Goal: Task Accomplishment & Management: Complete application form

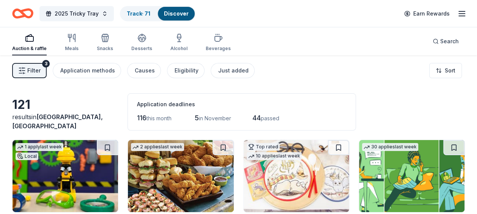
click at [46, 66] on div "3" at bounding box center [46, 64] width 8 height 8
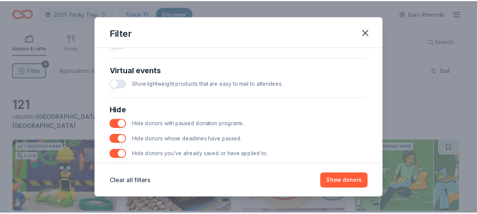
scroll to position [382, 0]
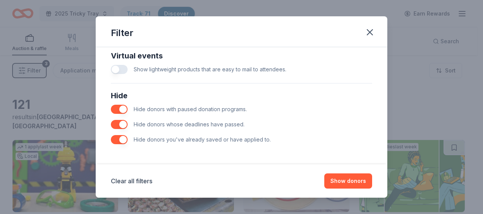
click at [121, 137] on button "button" at bounding box center [119, 139] width 17 height 9
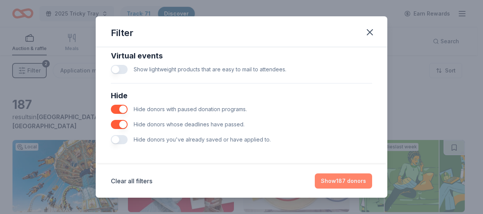
click at [342, 182] on button "Show 187 donors" at bounding box center [343, 180] width 57 height 15
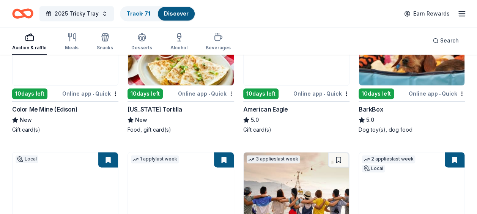
scroll to position [418, 0]
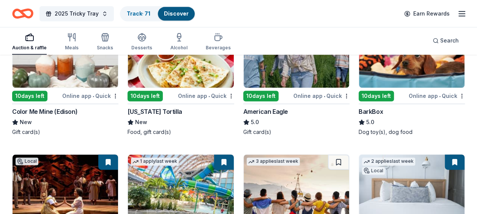
click at [409, 82] on img at bounding box center [412, 52] width 106 height 72
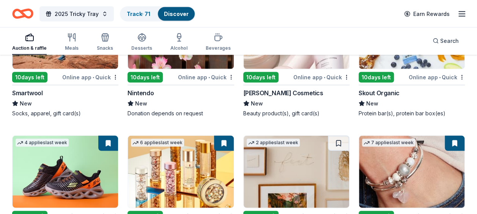
scroll to position [6518, 0]
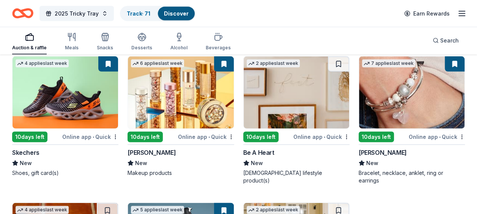
click at [389, 100] on img at bounding box center [412, 93] width 106 height 72
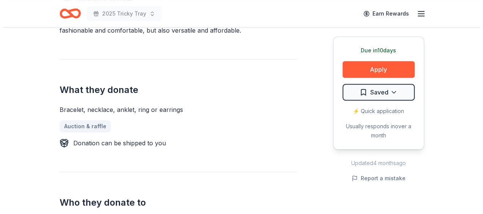
scroll to position [266, 0]
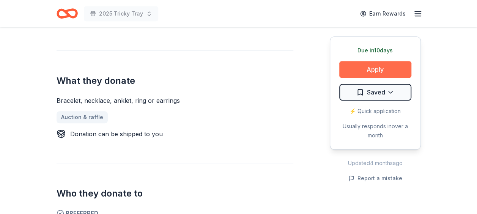
click at [352, 71] on button "Apply" at bounding box center [375, 69] width 72 height 17
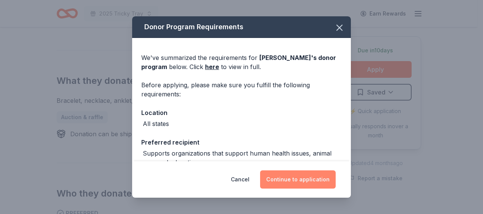
click at [278, 179] on button "Continue to application" at bounding box center [298, 179] width 76 height 18
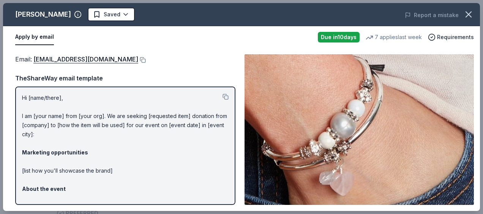
click at [118, 63] on div "Email : donations@lizzyjames.com" at bounding box center [125, 59] width 220 height 10
click at [170, 84] on div "TheShareWay email template Hi [name/there], I am [your name] from [your org]. W…" at bounding box center [125, 139] width 220 height 132
click at [138, 61] on button at bounding box center [142, 60] width 8 height 6
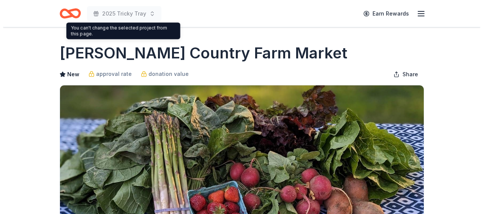
scroll to position [152, 0]
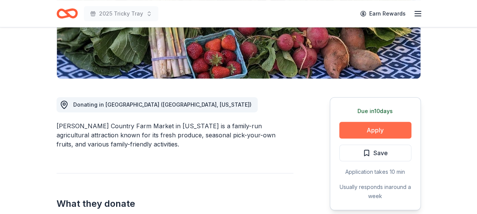
click at [368, 132] on button "Apply" at bounding box center [375, 130] width 72 height 17
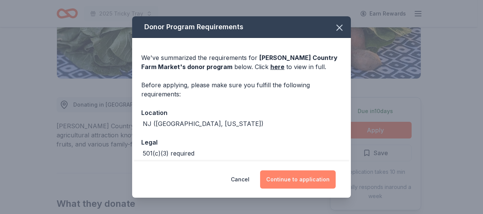
click at [294, 174] on button "Continue to application" at bounding box center [298, 179] width 76 height 18
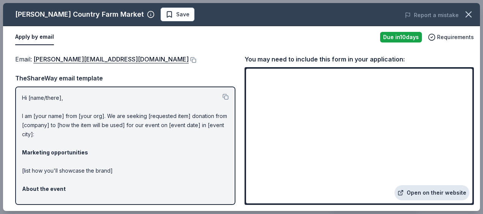
click at [429, 194] on link "Open on their website" at bounding box center [431, 192] width 75 height 15
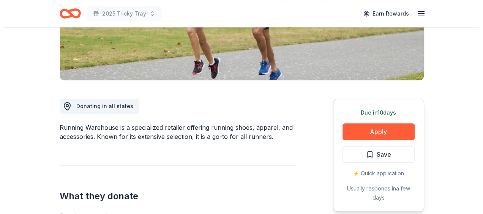
scroll to position [152, 0]
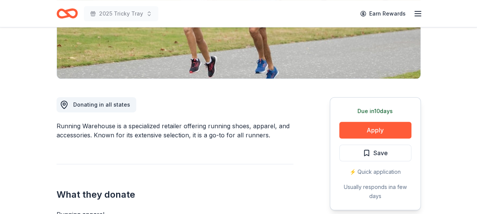
click at [370, 117] on div "Due [DATE] Apply Save ⚡️ Quick application Usually responds in a few days" at bounding box center [375, 153] width 91 height 113
click at [370, 128] on button "Apply" at bounding box center [375, 130] width 72 height 17
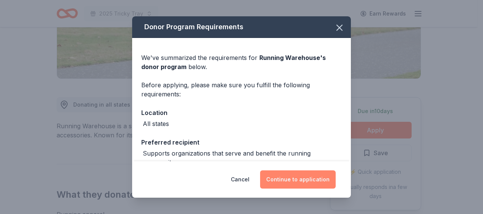
click at [304, 174] on button "Continue to application" at bounding box center [298, 179] width 76 height 18
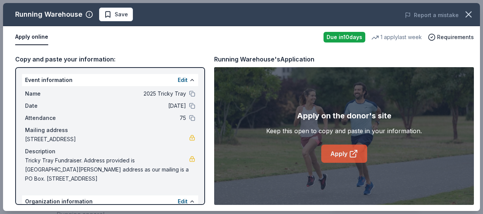
click at [348, 160] on link "Apply" at bounding box center [344, 154] width 46 height 18
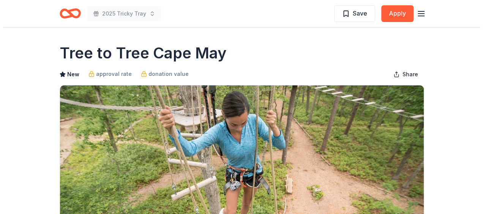
scroll to position [152, 0]
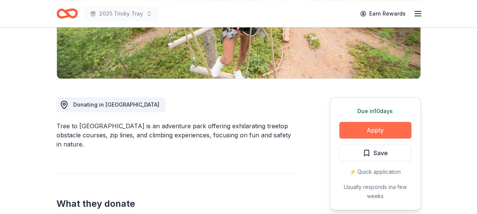
click at [365, 132] on button "Apply" at bounding box center [375, 130] width 72 height 17
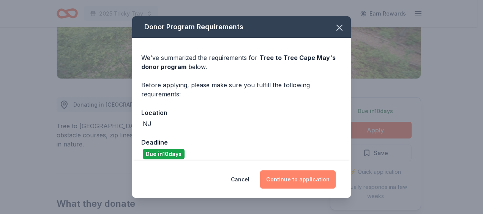
click at [289, 178] on button "Continue to application" at bounding box center [298, 179] width 76 height 18
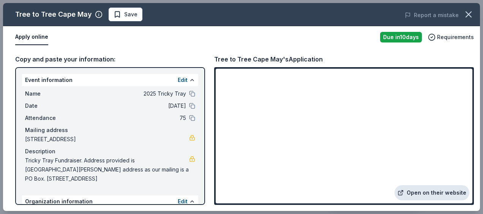
click at [427, 194] on link "Open on their website" at bounding box center [431, 192] width 75 height 15
click at [116, 13] on span "Save" at bounding box center [126, 14] width 24 height 9
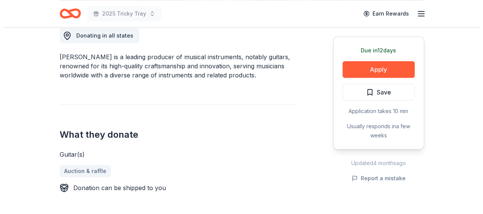
scroll to position [228, 0]
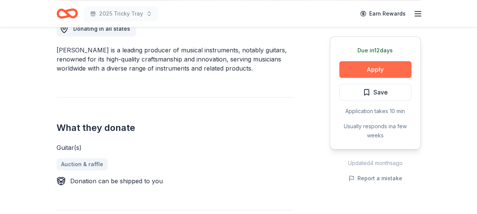
click at [376, 70] on button "Apply" at bounding box center [375, 69] width 72 height 17
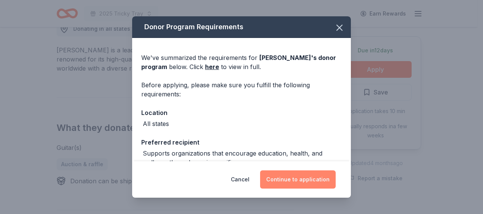
click at [306, 174] on button "Continue to application" at bounding box center [298, 179] width 76 height 18
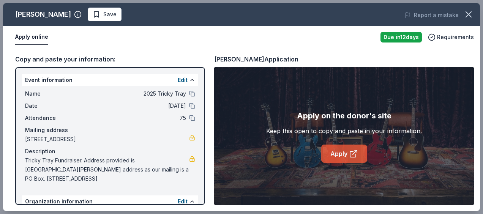
click at [336, 155] on link "Apply" at bounding box center [344, 154] width 46 height 18
click at [103, 14] on span "Save" at bounding box center [109, 14] width 13 height 9
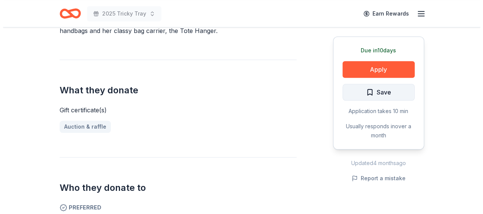
scroll to position [266, 0]
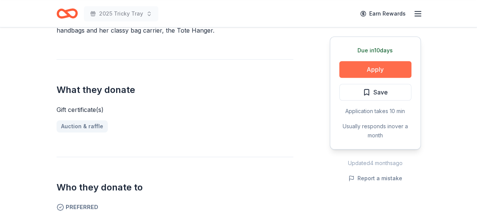
click at [380, 74] on button "Apply" at bounding box center [375, 69] width 72 height 17
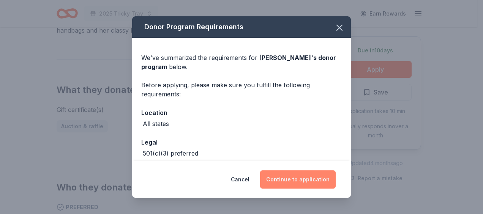
click at [307, 175] on button "Continue to application" at bounding box center [298, 179] width 76 height 18
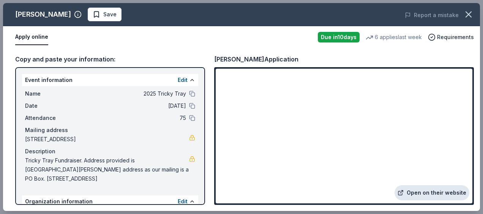
click at [419, 190] on link "Open on their website" at bounding box center [431, 192] width 75 height 15
click at [97, 8] on button "Save" at bounding box center [105, 15] width 34 height 14
